Goal: Transaction & Acquisition: Purchase product/service

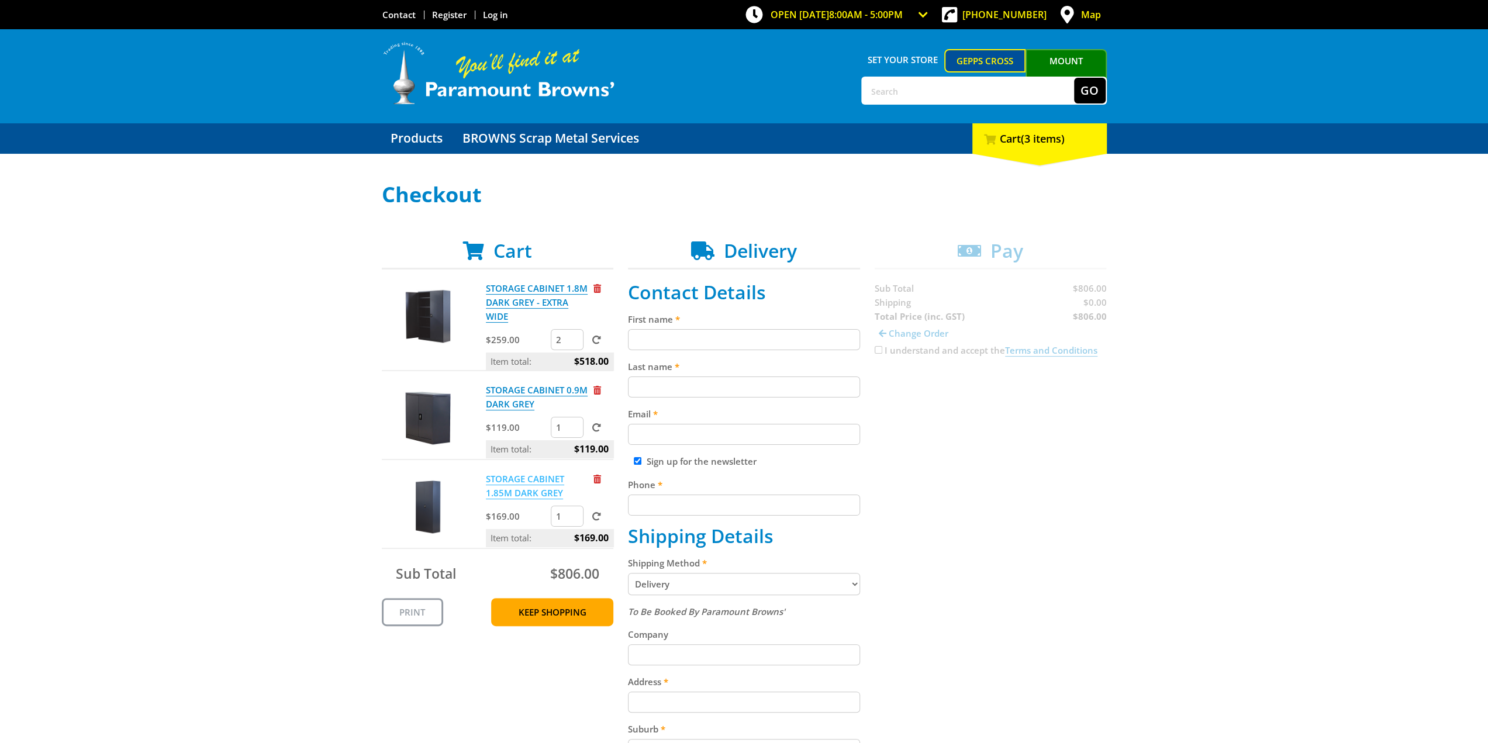
click at [507, 480] on link "STORAGE CABINET 1.85M DARK GREY" at bounding box center [525, 486] width 78 height 26
click at [534, 296] on link "STORAGE CABINET 1.8M DARK GREY - EXTRA WIDE" at bounding box center [537, 302] width 102 height 40
click at [515, 489] on link "STORAGE CABINET 1.85M DARK GREY" at bounding box center [525, 486] width 78 height 26
click at [523, 485] on link "STORAGE CABINET 1.85M DARK GREY" at bounding box center [525, 486] width 78 height 26
click at [539, 298] on link "STORAGE CABINET 1.8M DARK GREY - EXTRA WIDE" at bounding box center [537, 302] width 102 height 40
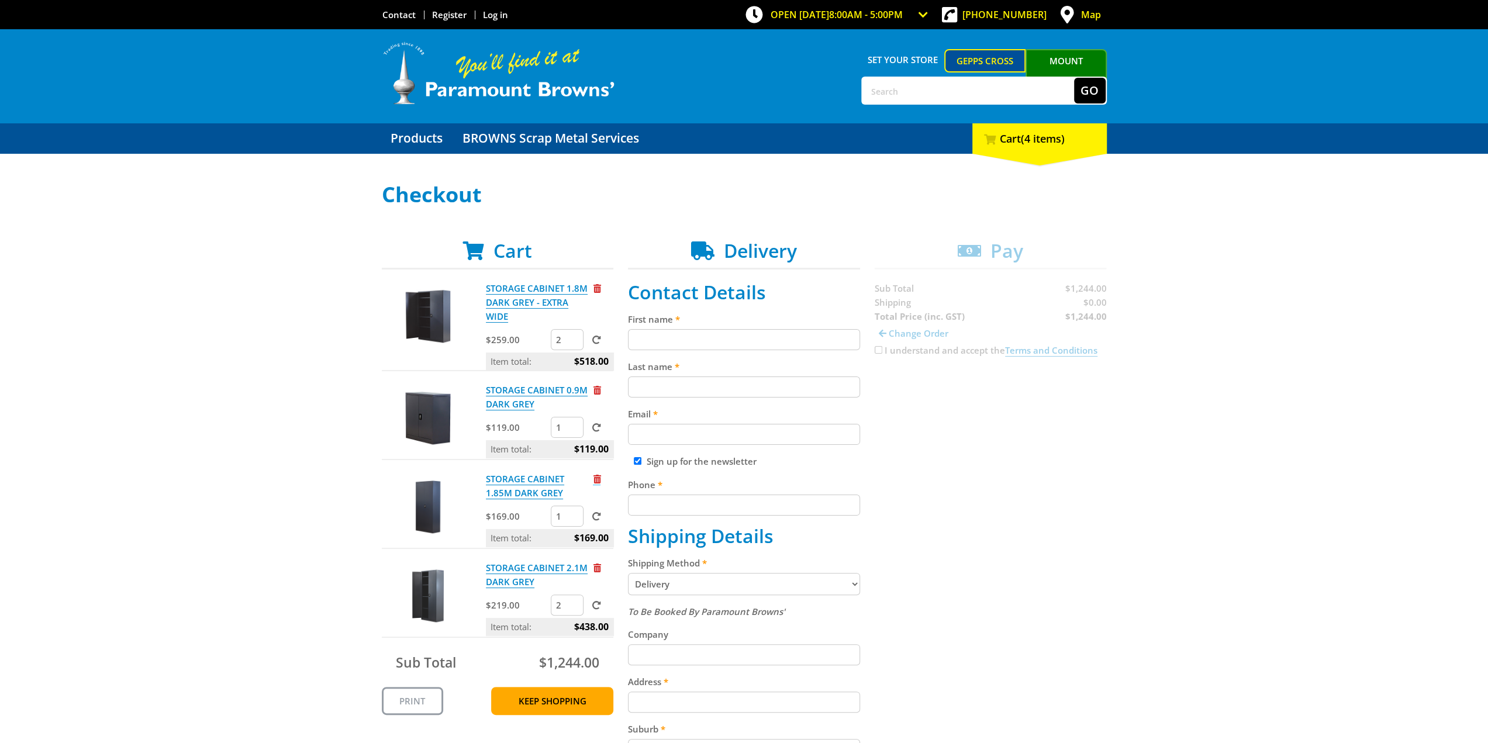
click at [596, 478] on span "Remove from cart" at bounding box center [597, 479] width 8 height 9
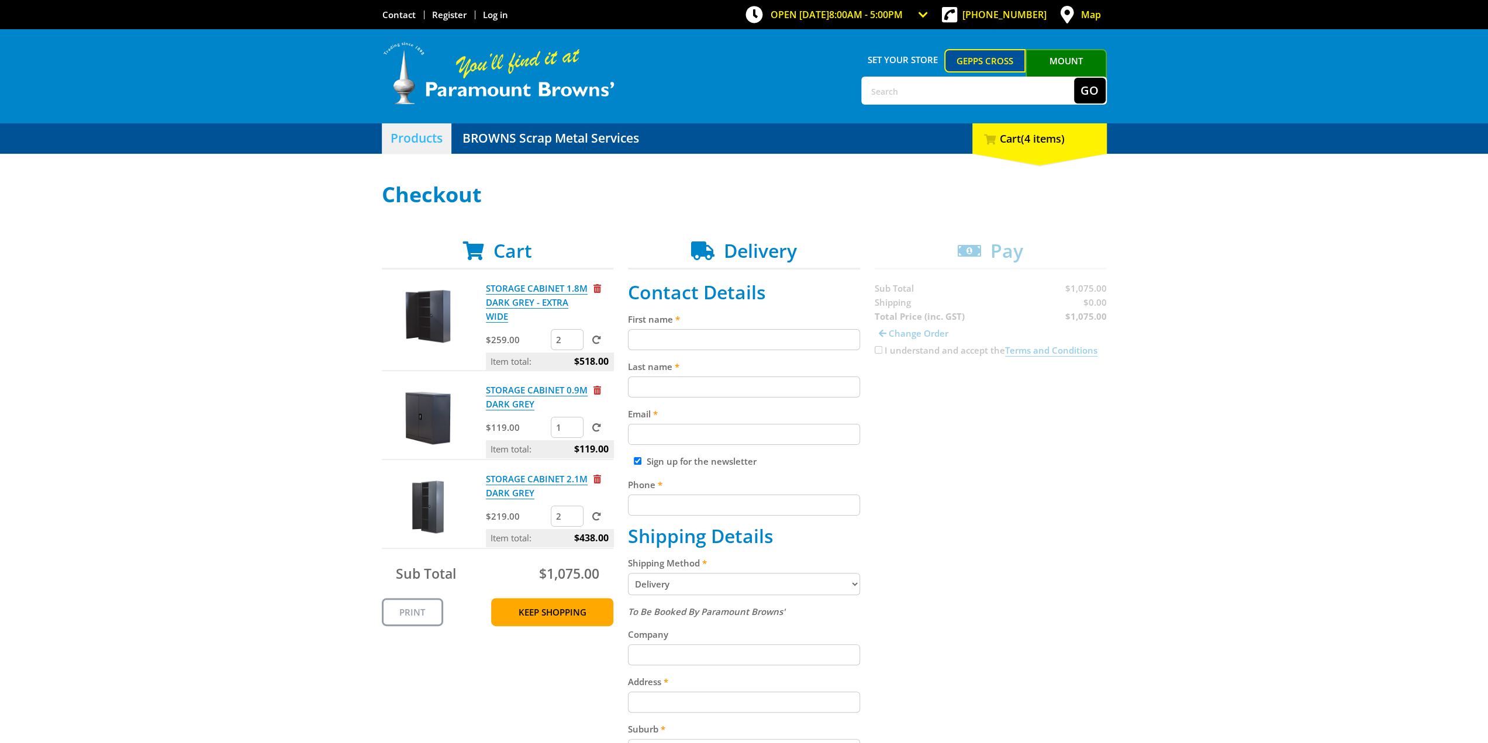
click at [430, 138] on link "Products" at bounding box center [417, 138] width 70 height 30
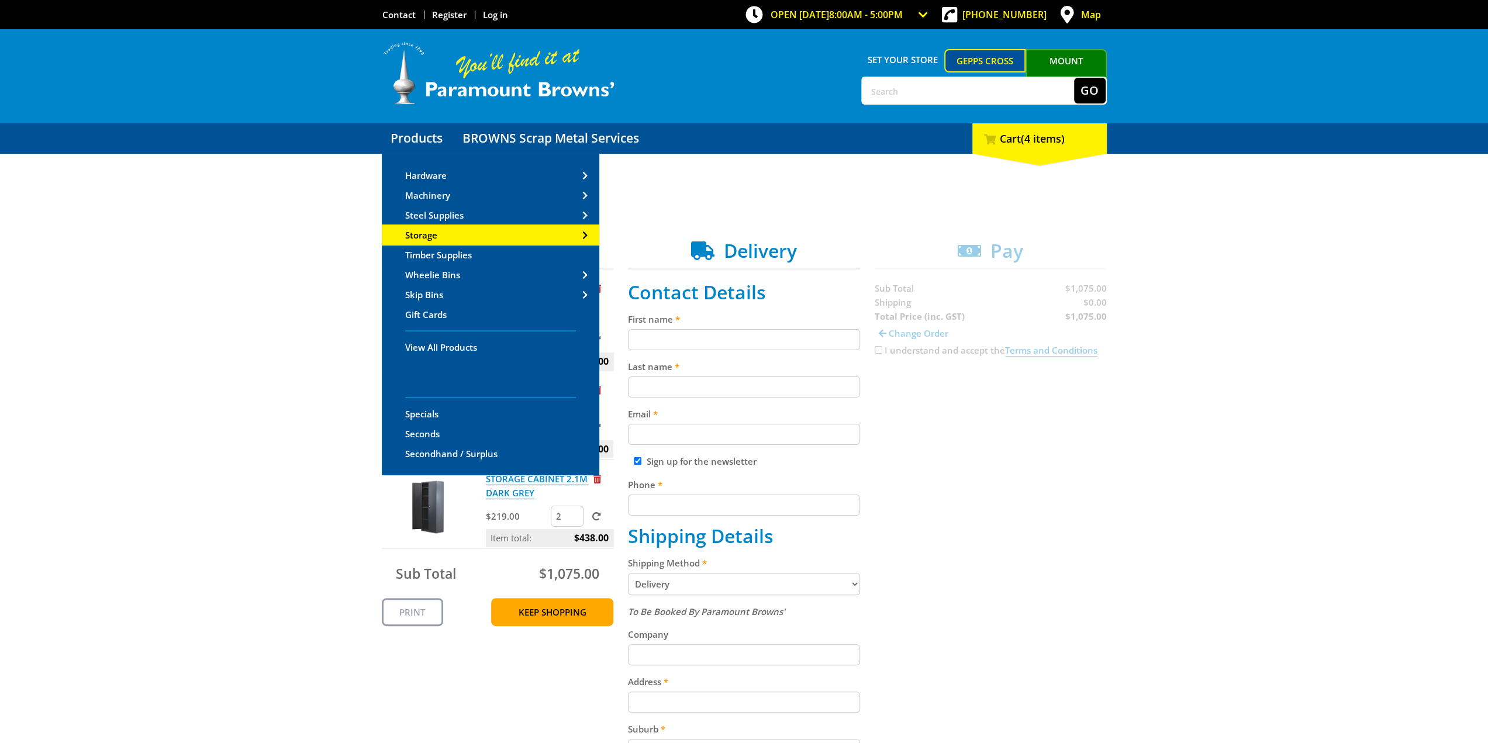
click at [431, 231] on span "Storage" at bounding box center [421, 235] width 32 height 12
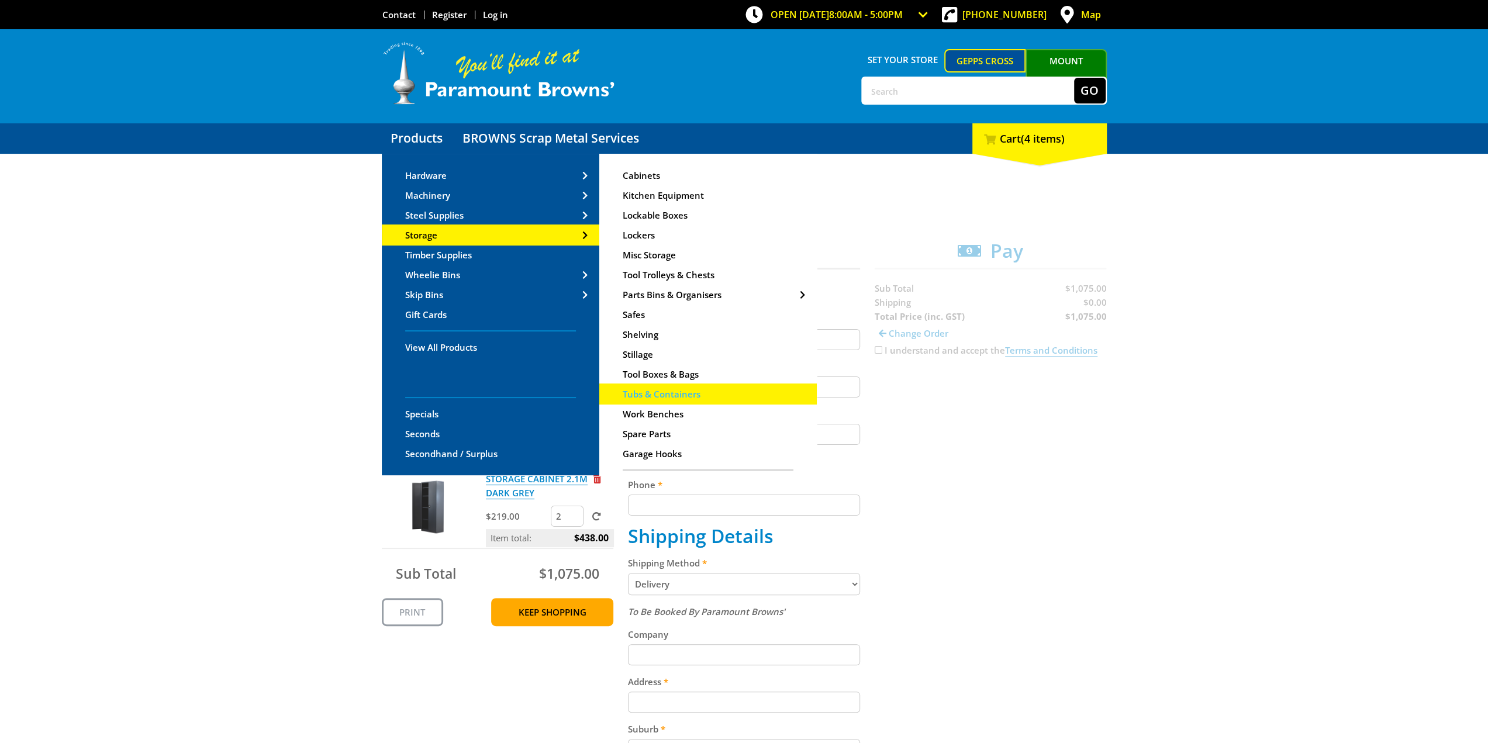
click at [658, 392] on span "Tubs & Containers" at bounding box center [662, 394] width 78 height 12
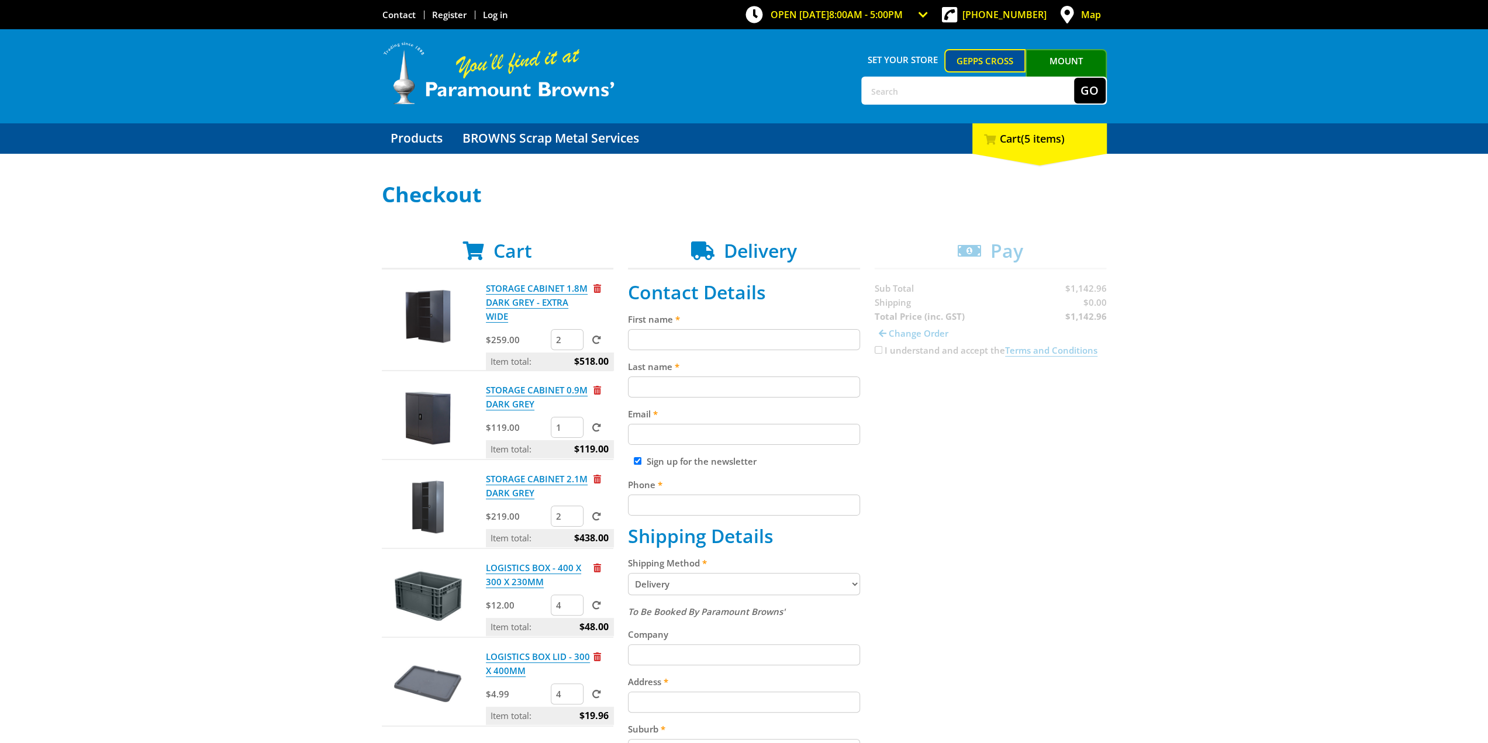
scroll to position [58, 0]
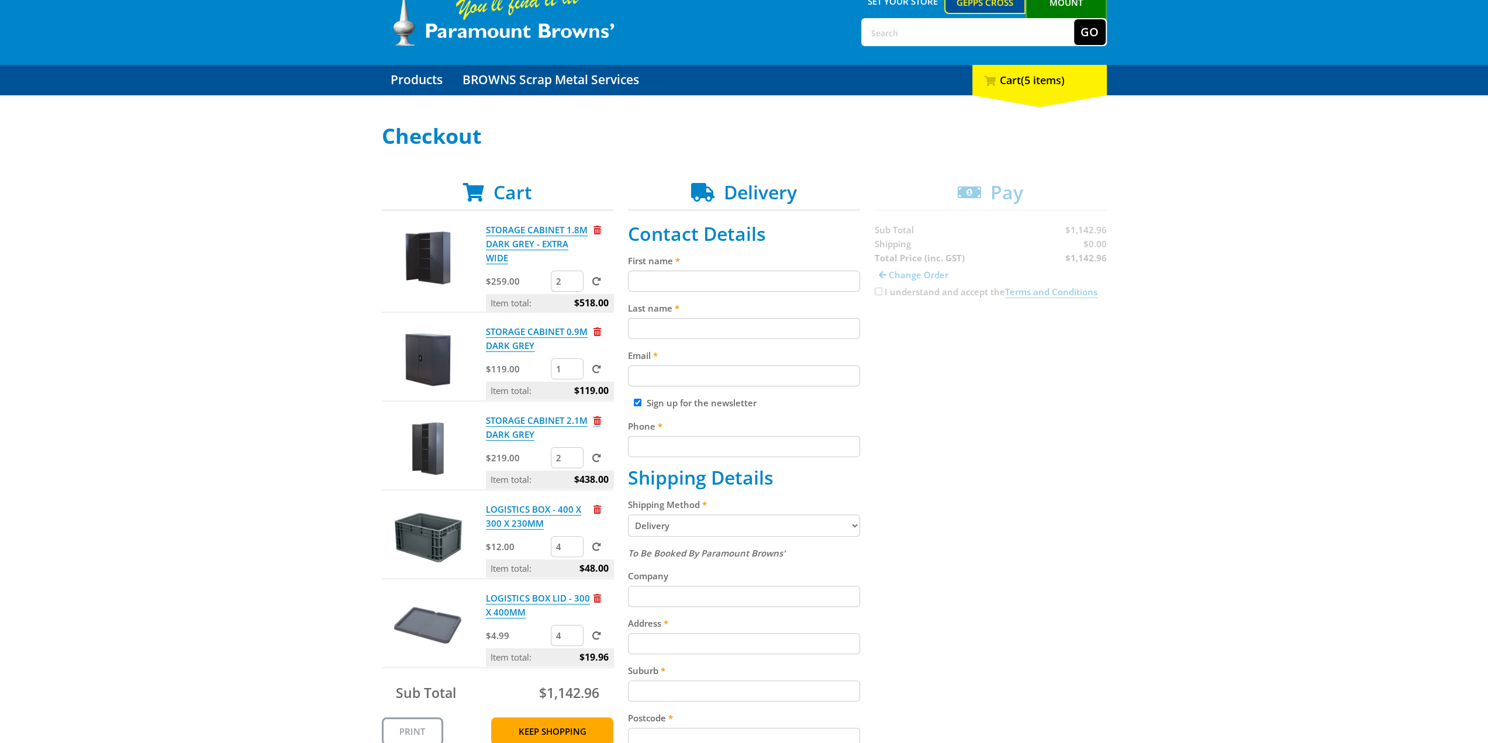
click at [600, 419] on span "Remove from cart" at bounding box center [597, 420] width 8 height 9
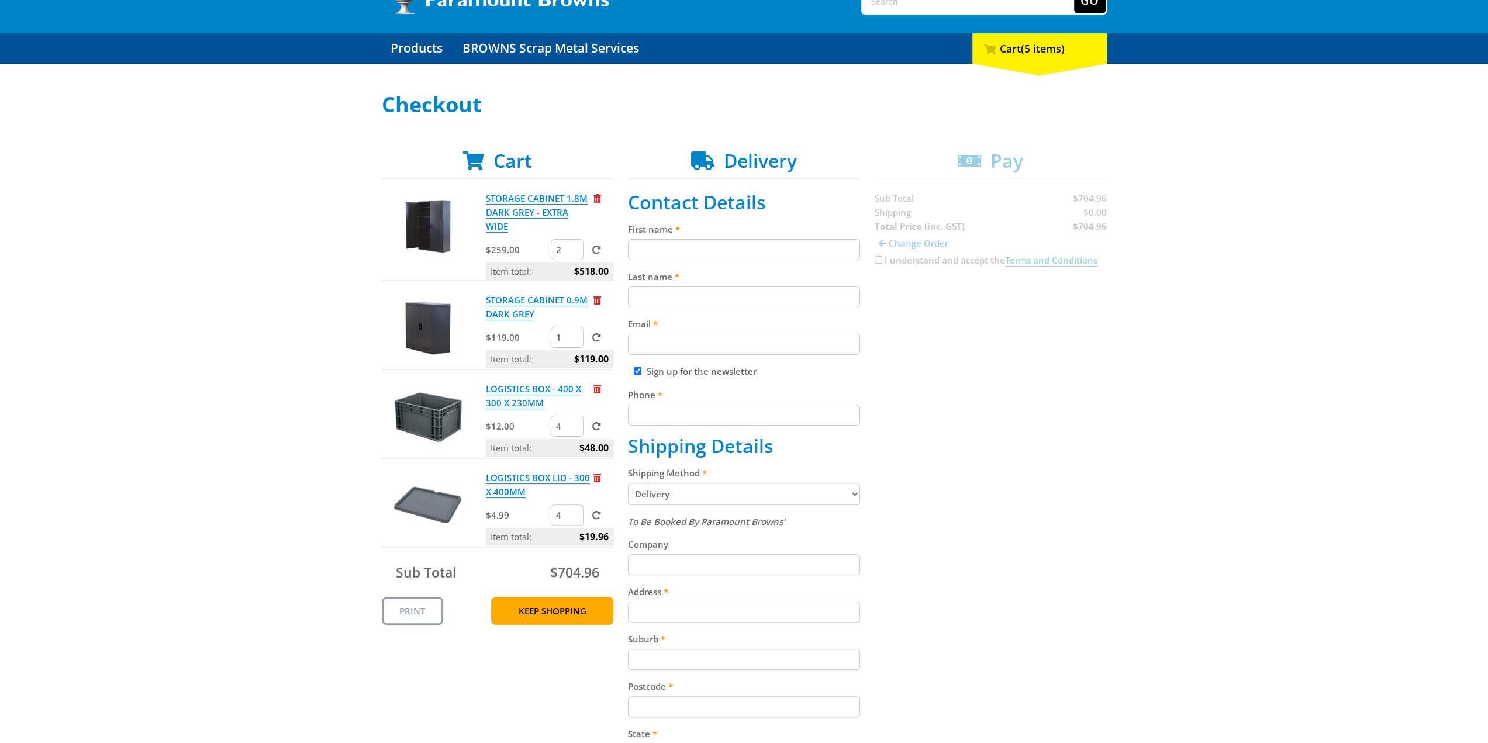
scroll to position [117, 0]
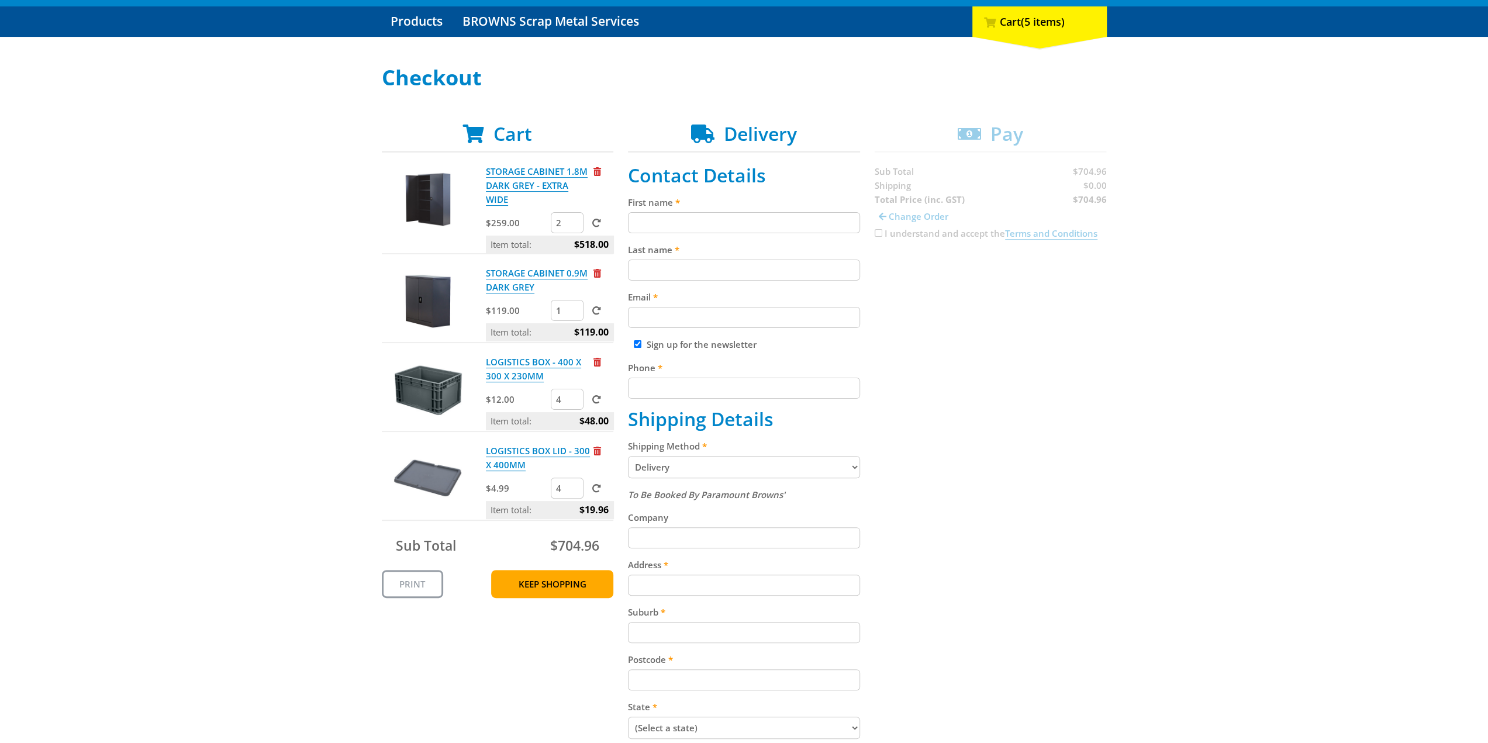
click at [682, 220] on input "First name" at bounding box center [744, 222] width 232 height 21
